Goal: Task Accomplishment & Management: Manage account settings

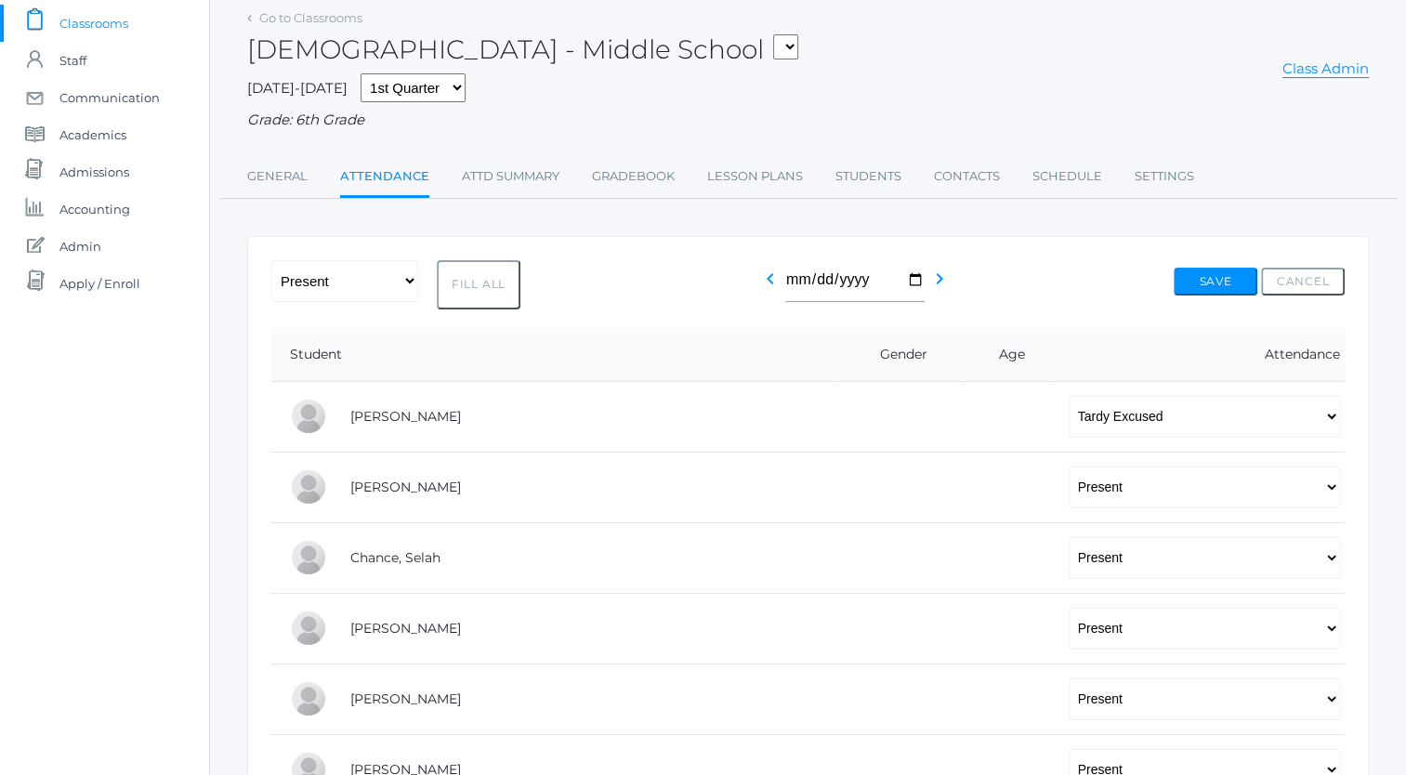
scroll to position [115, 0]
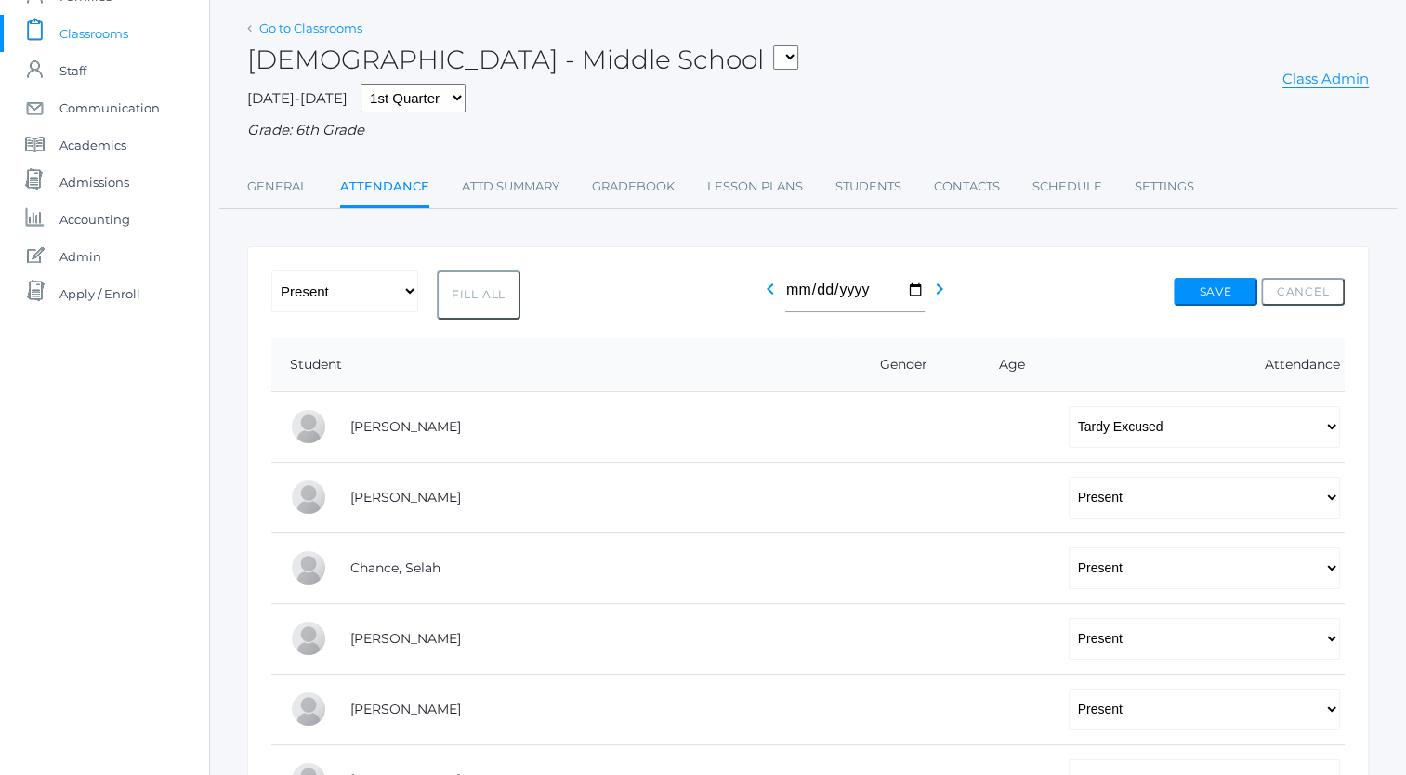
click at [301, 31] on link "Go to Classrooms" at bounding box center [310, 27] width 103 height 15
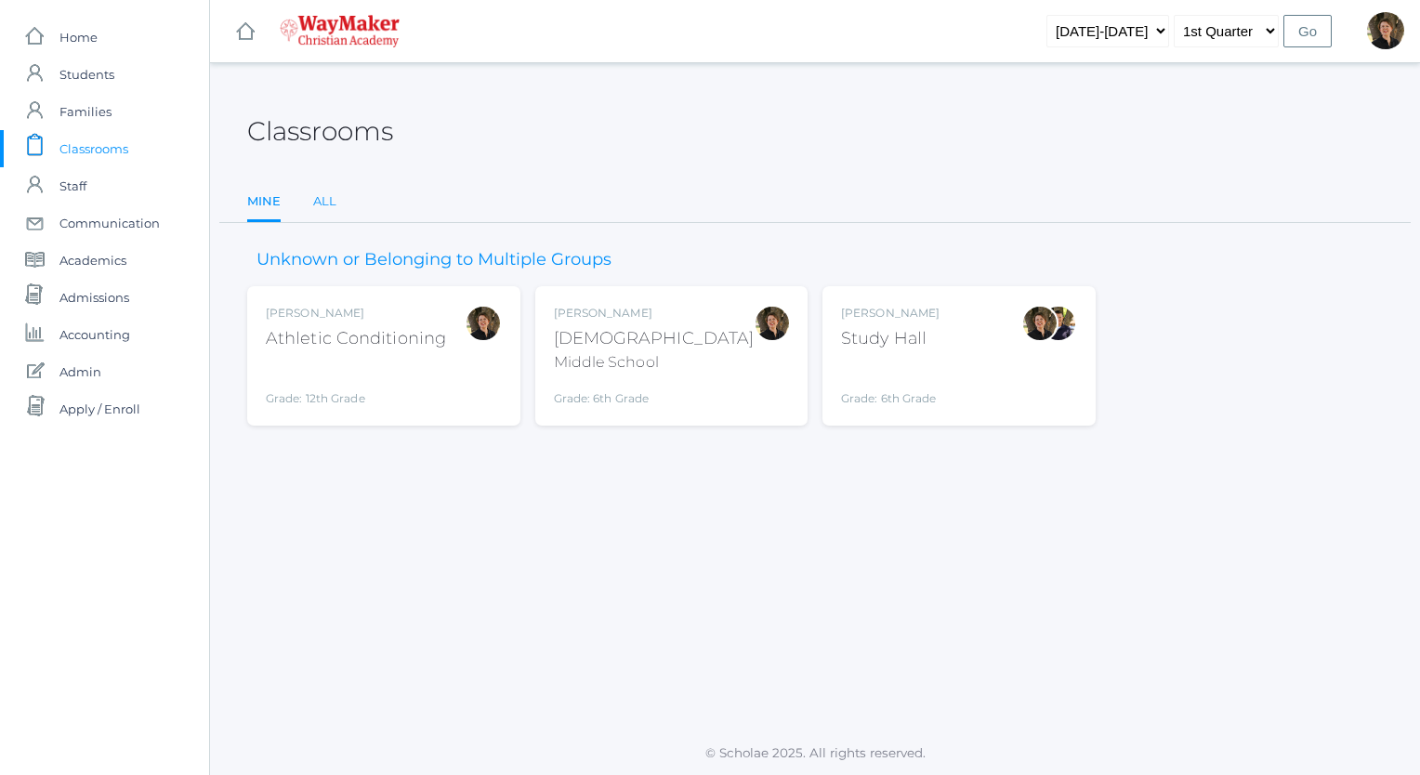
click at [320, 203] on link "All" at bounding box center [324, 201] width 23 height 37
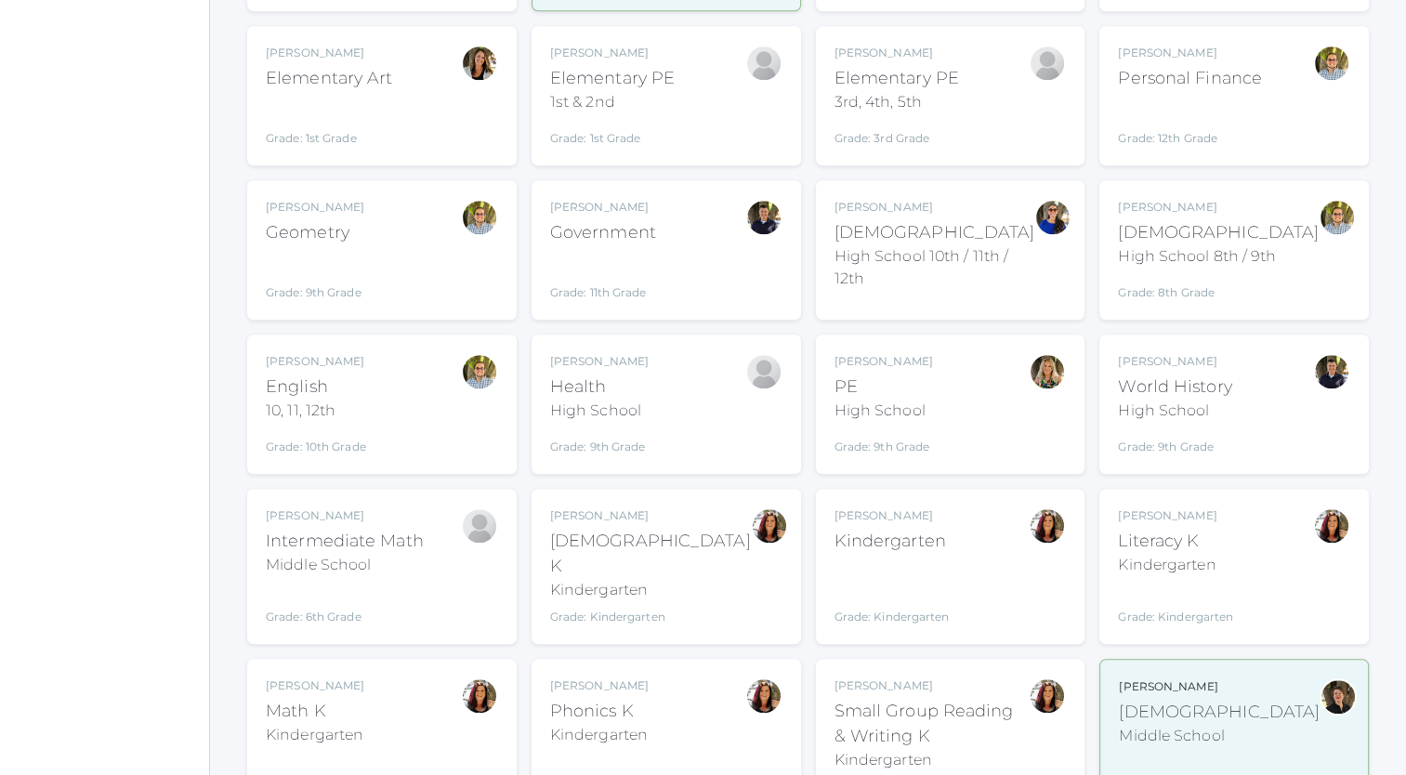
scroll to position [1731, 0]
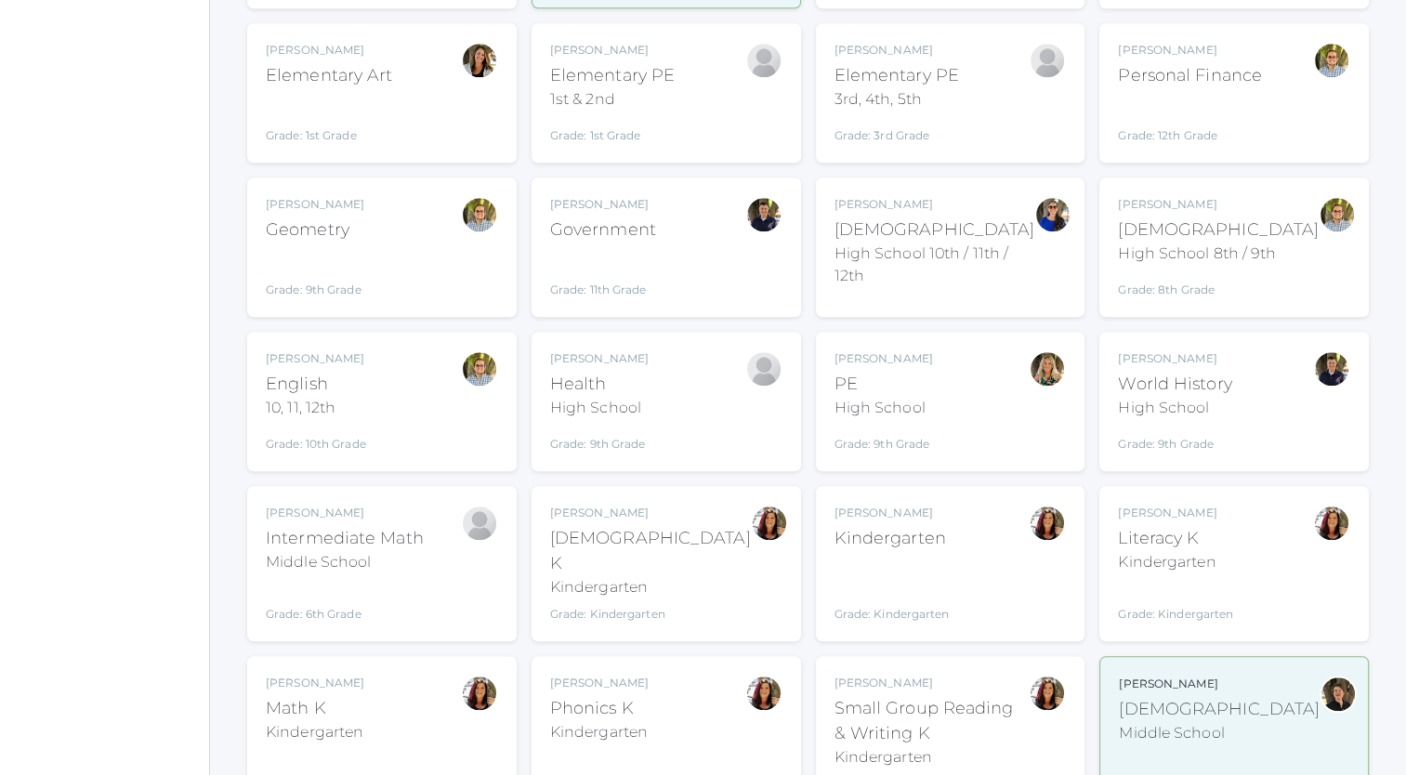
click at [285, 526] on div "Intermediate Math" at bounding box center [345, 538] width 158 height 25
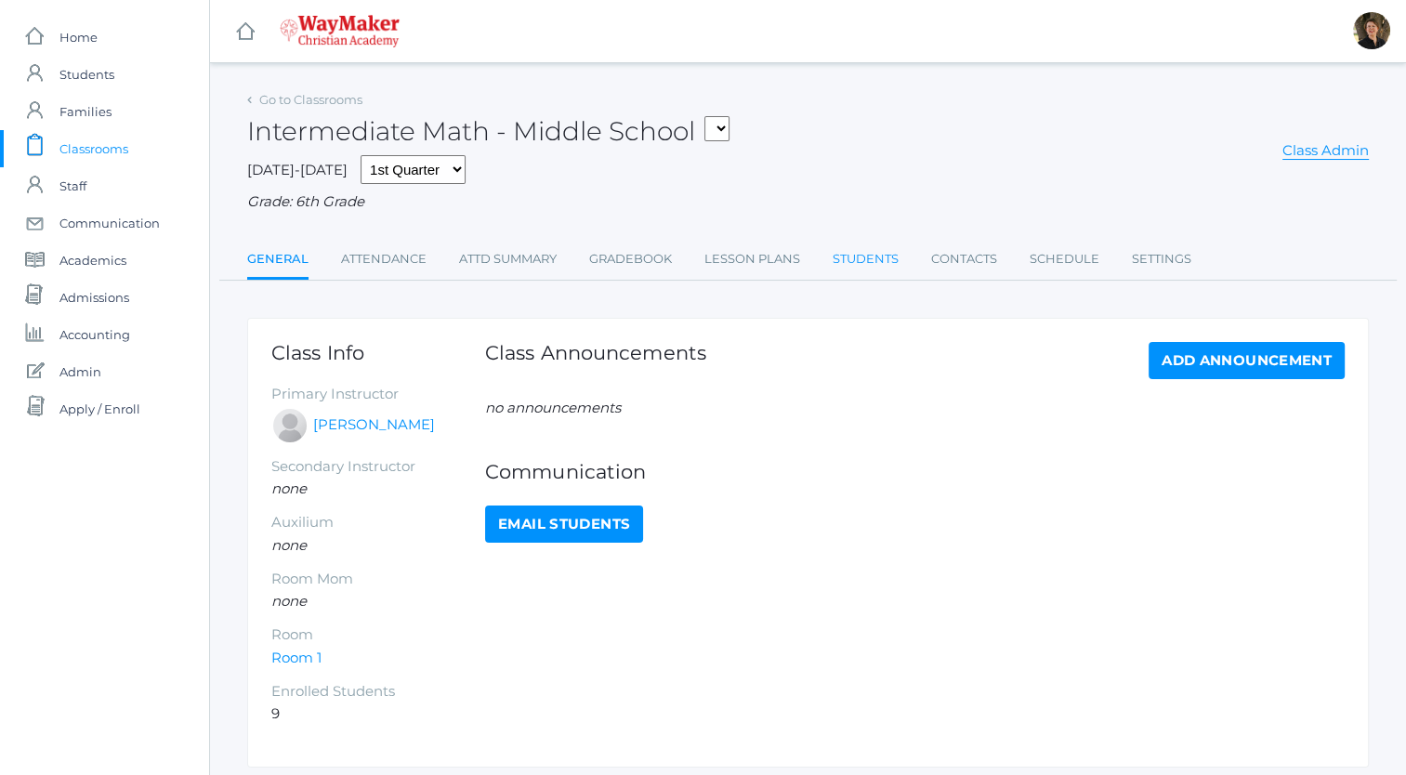
click at [865, 257] on link "Students" at bounding box center [866, 259] width 66 height 37
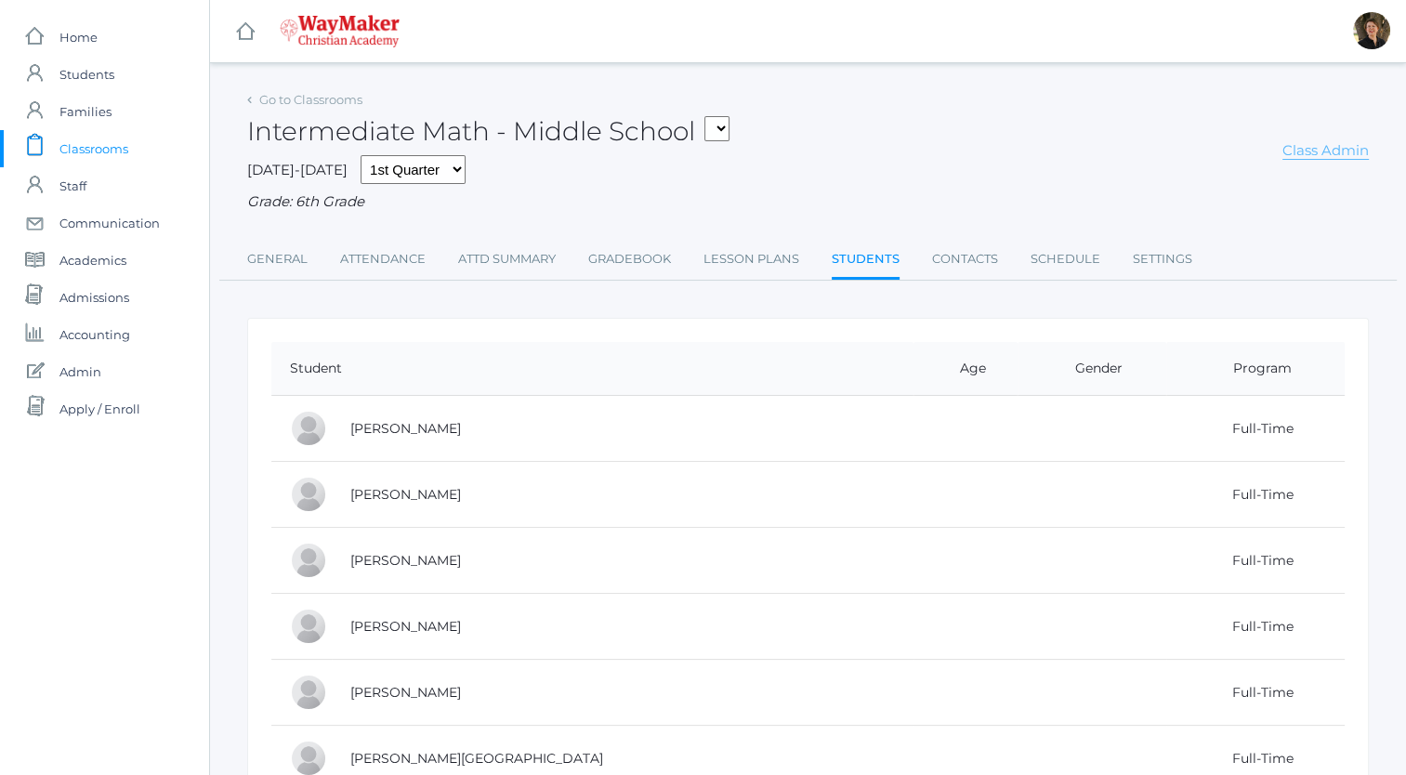
click at [1331, 154] on link "Class Admin" at bounding box center [1326, 150] width 86 height 19
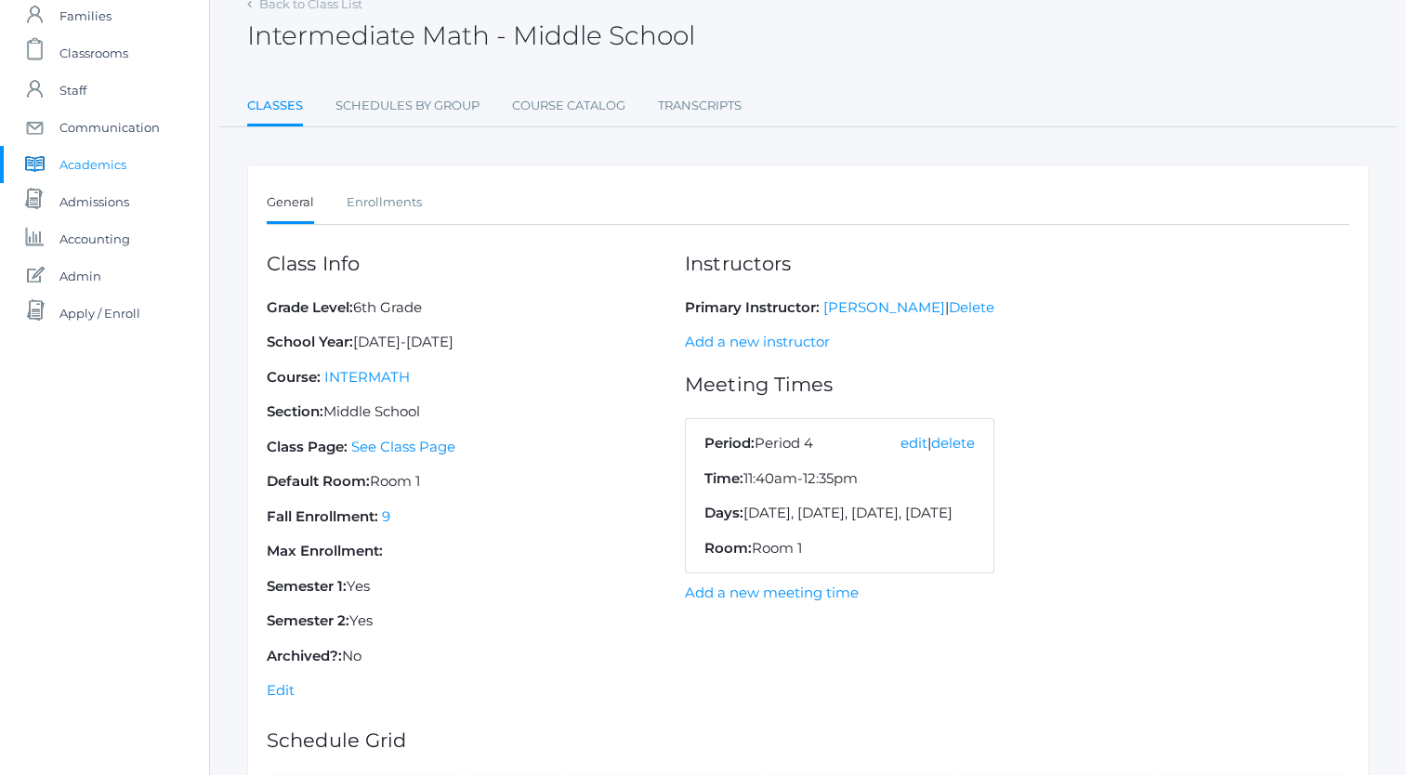
scroll to position [94, 0]
click at [401, 202] on link "Enrollments" at bounding box center [384, 204] width 75 height 37
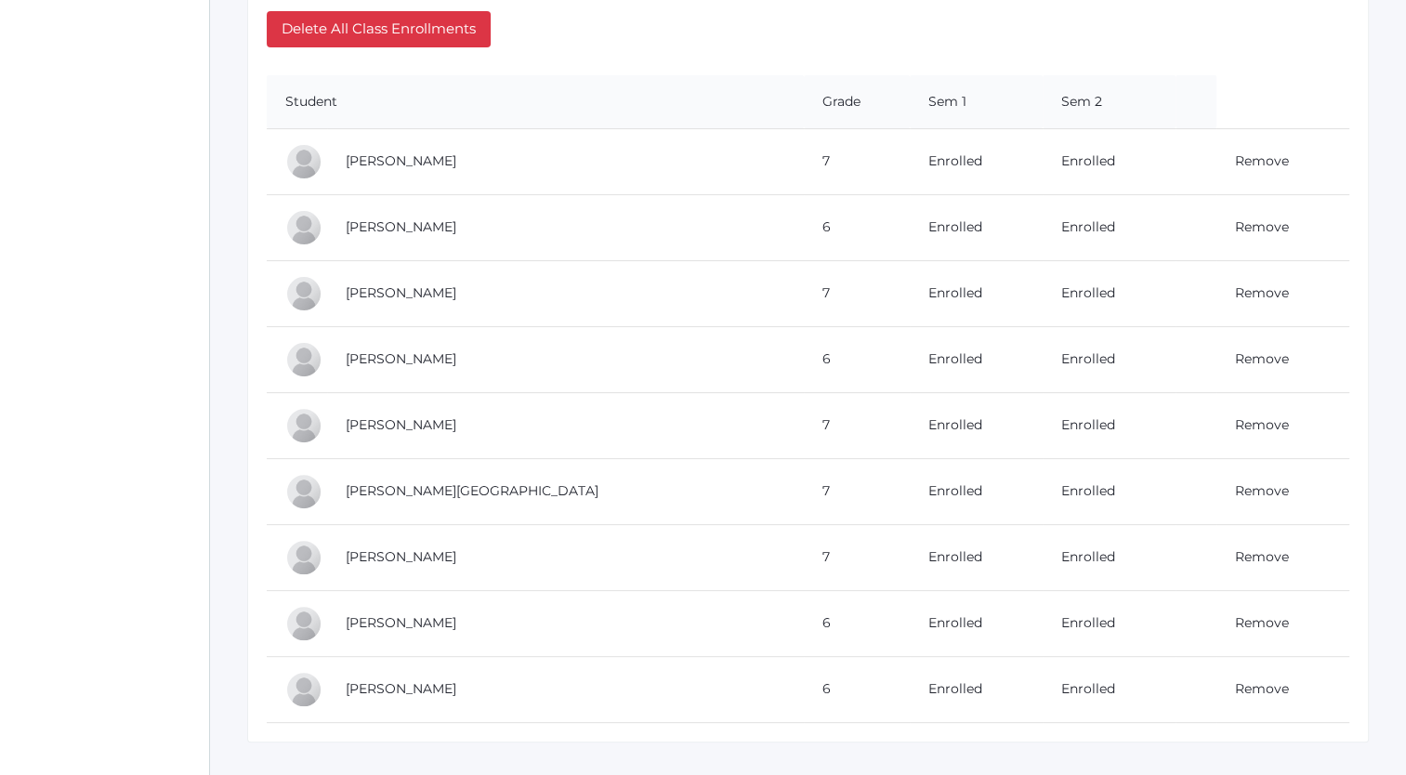
scroll to position [549, 0]
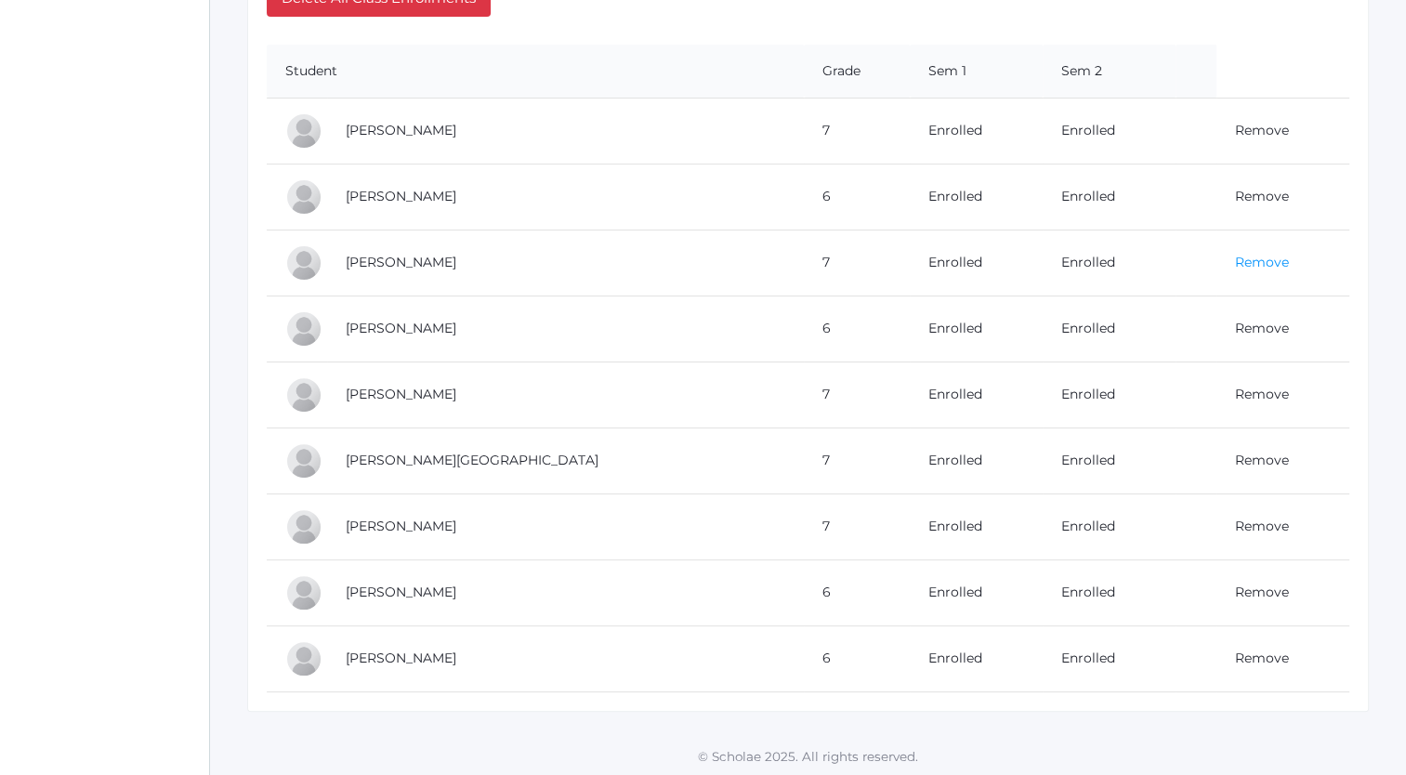
click at [1235, 262] on link "Remove" at bounding box center [1262, 262] width 54 height 17
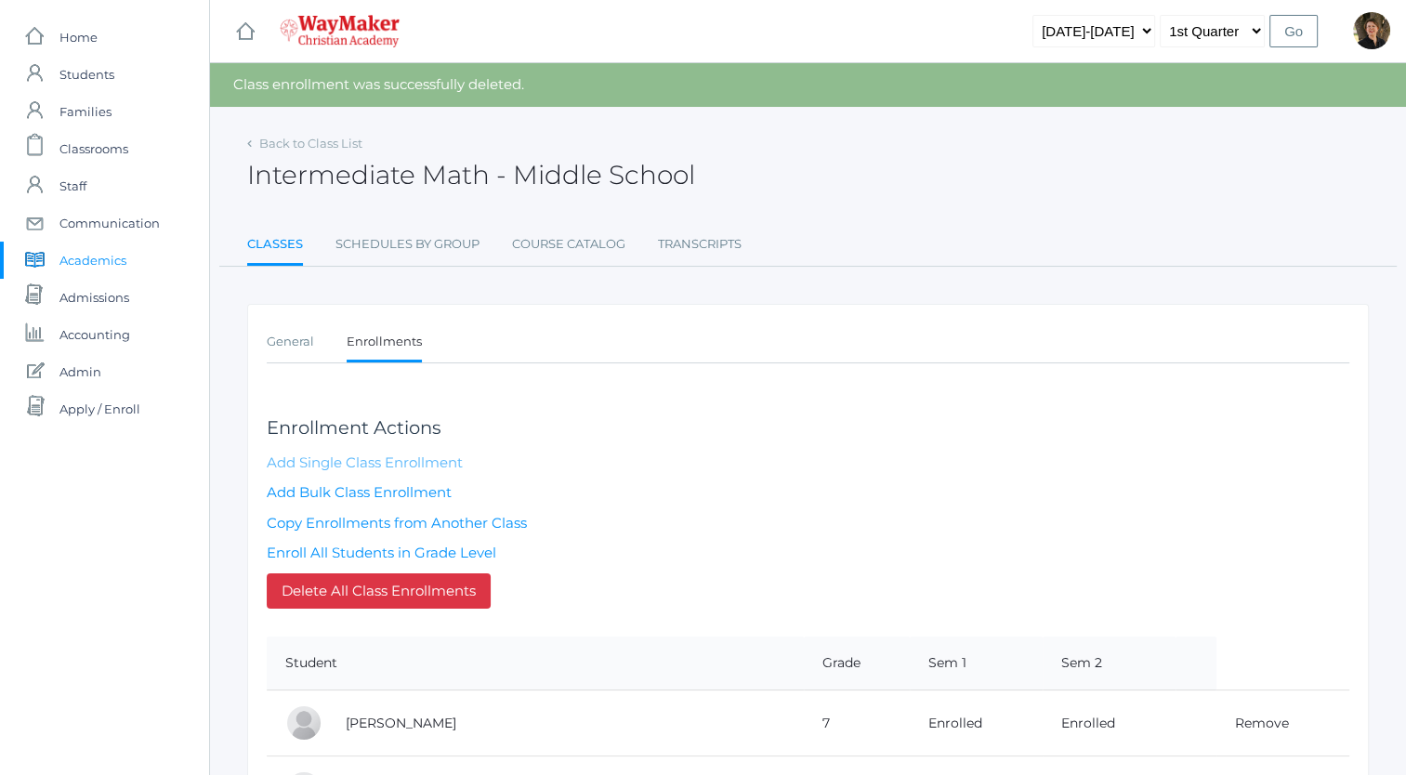
click at [425, 459] on link "Add Single Class Enrollment" at bounding box center [365, 463] width 196 height 18
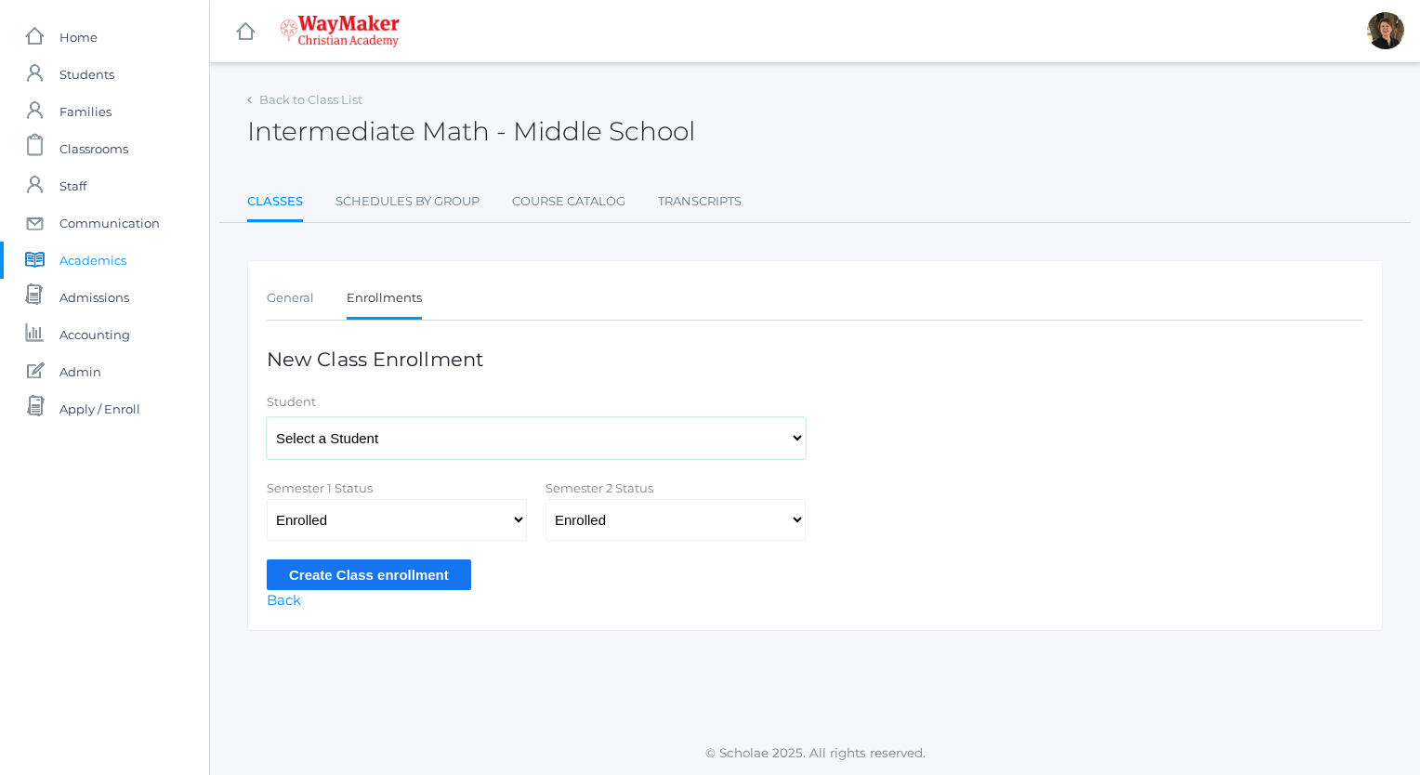
click at [419, 437] on select "Select a Student Backstrom, Abigail Baker, Claire Baker, Josey Bassett, Josie B…" at bounding box center [536, 438] width 539 height 42
select select "4479"
click at [267, 417] on select "Select a Student Backstrom, Abigail Baker, Claire Baker, Josey Bassett, Josie B…" at bounding box center [536, 438] width 539 height 42
click at [399, 575] on input "Create Class enrollment" at bounding box center [369, 575] width 205 height 31
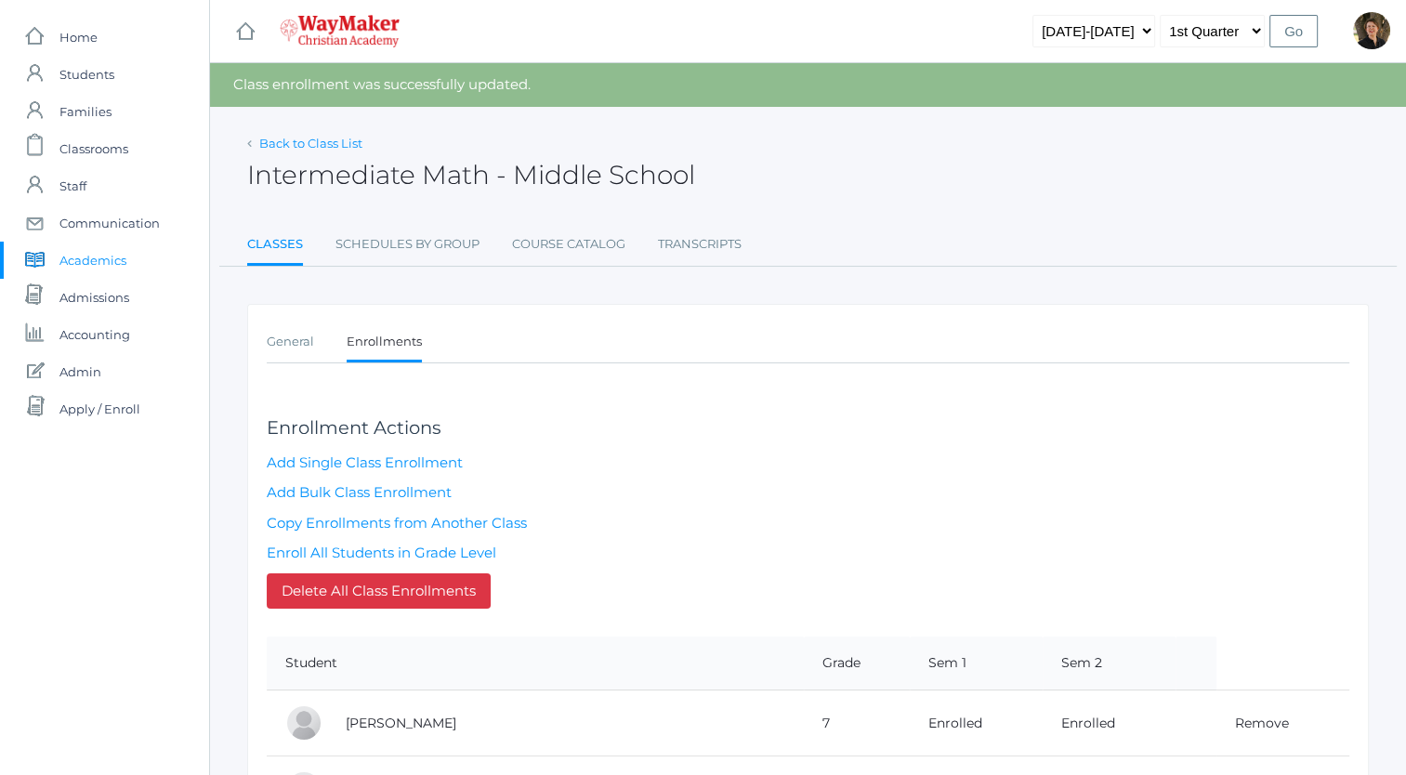
click at [298, 143] on link "Back to Class List" at bounding box center [310, 143] width 103 height 15
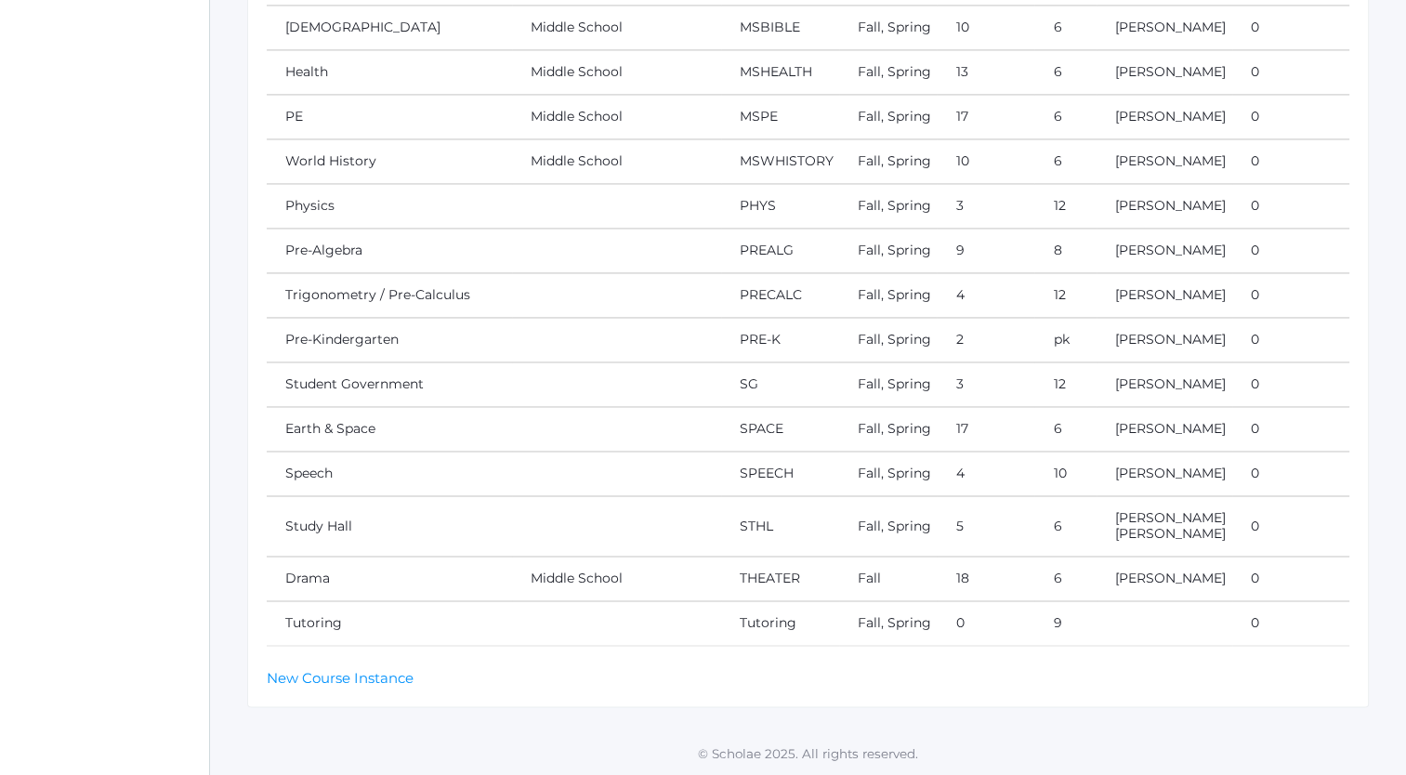
scroll to position [3569, 0]
click at [303, 258] on link "Pre-Algebra" at bounding box center [323, 250] width 77 height 17
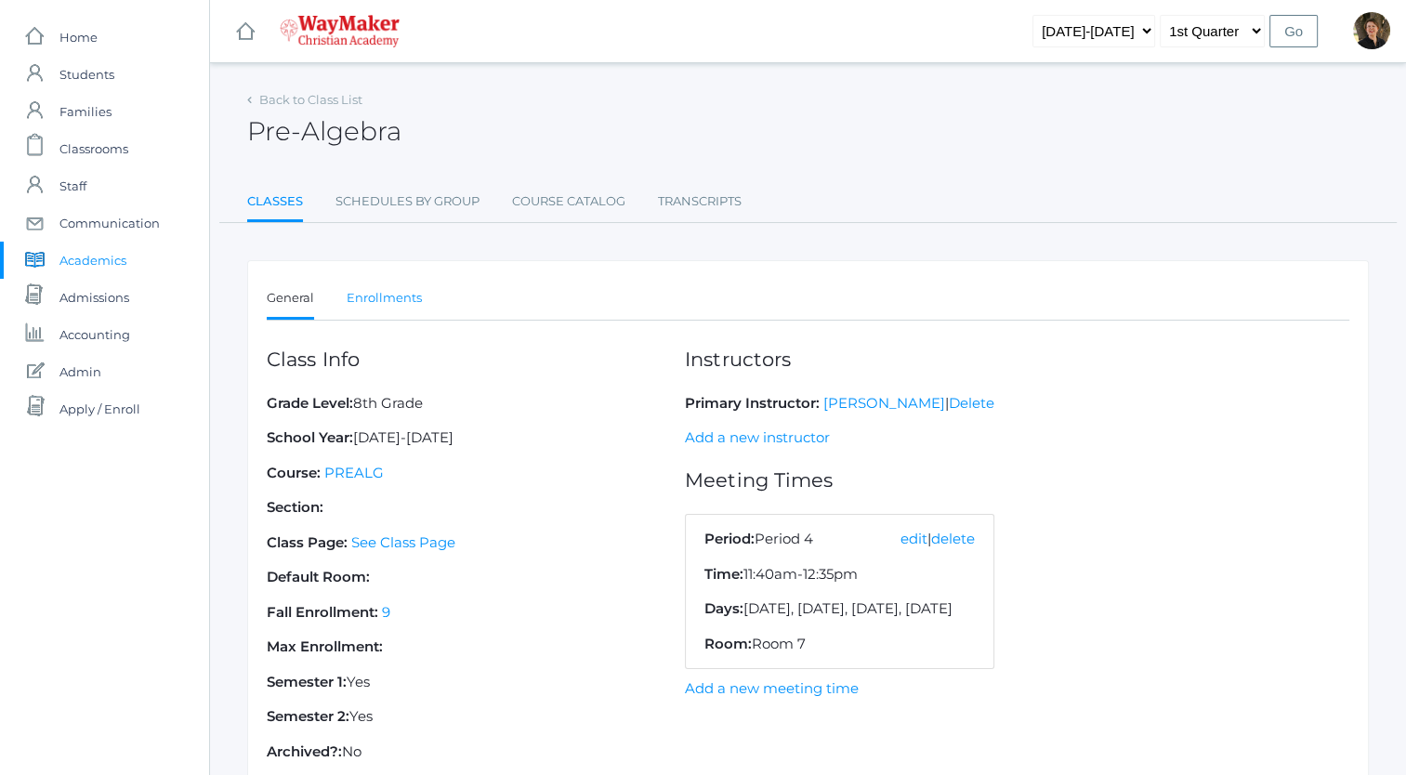
click at [382, 296] on link "Enrollments" at bounding box center [384, 298] width 75 height 37
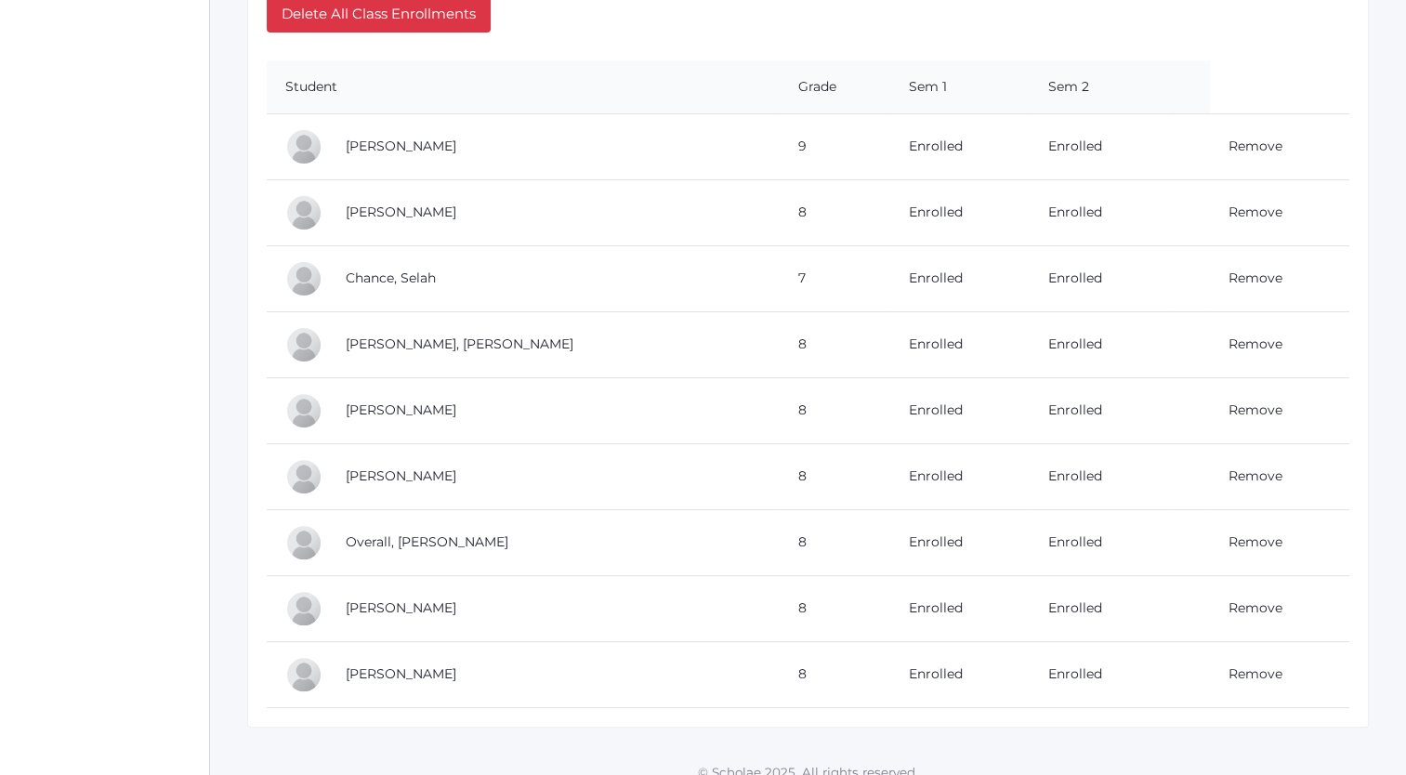
scroll to position [549, 0]
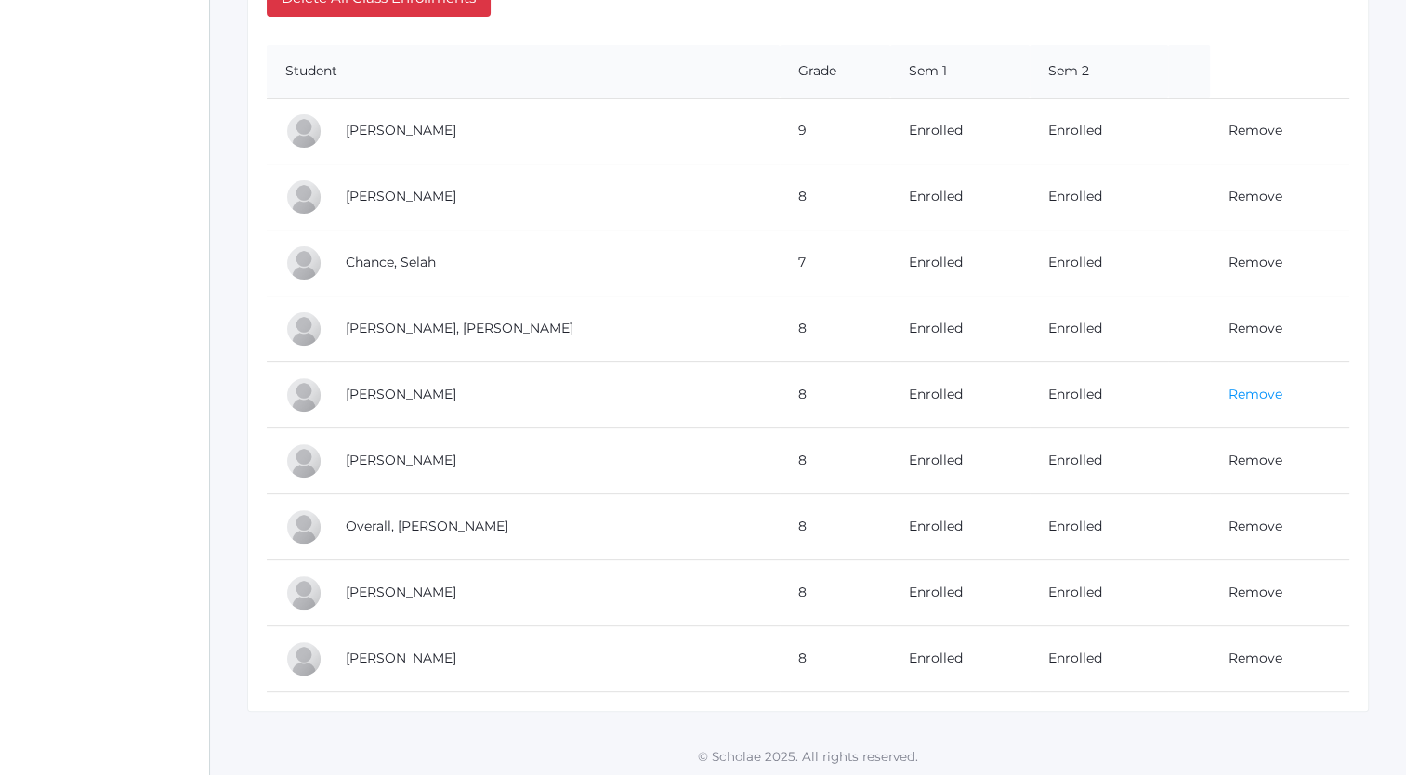
click at [1229, 393] on link "Remove" at bounding box center [1256, 394] width 54 height 17
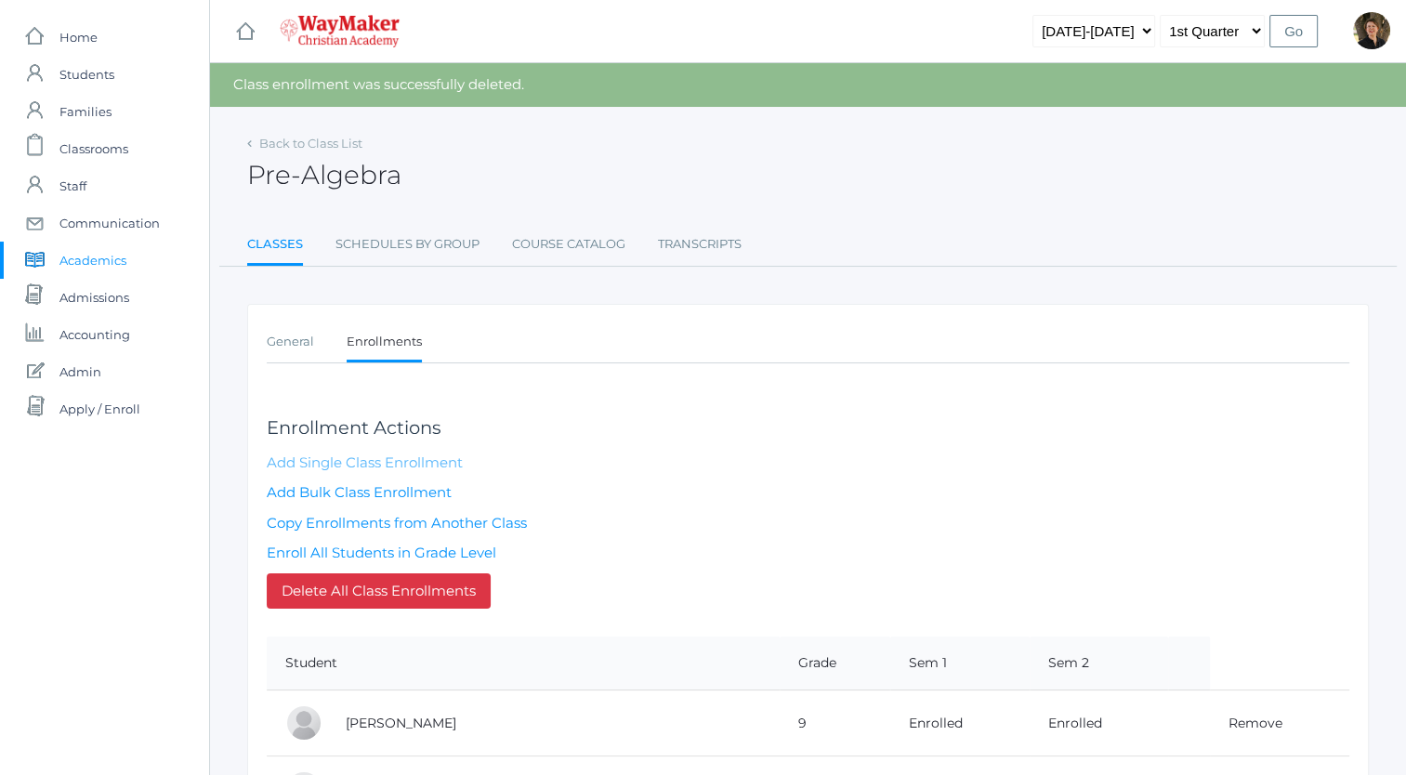
click at [413, 461] on link "Add Single Class Enrollment" at bounding box center [365, 463] width 196 height 18
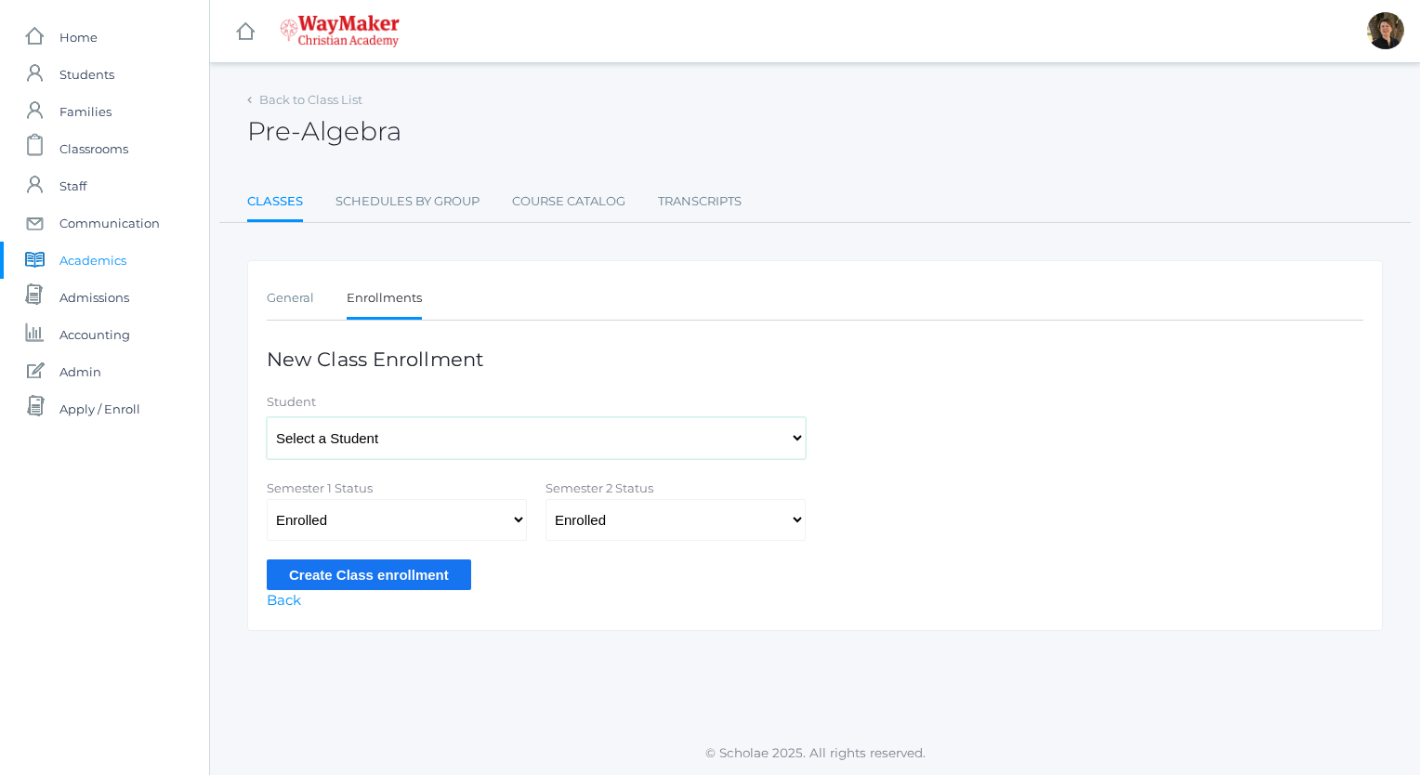
click at [469, 438] on select "Select a Student Backstrom, Abigail Baker, Claire Baker, Josey Bassett, Josie B…" at bounding box center [536, 438] width 539 height 42
select select "4468"
click at [267, 417] on select "Select a Student Backstrom, Abigail Baker, Claire Baker, Josey Bassett, Josie B…" at bounding box center [536, 438] width 539 height 42
click at [387, 574] on input "Create Class enrollment" at bounding box center [369, 575] width 205 height 31
